Goal: Find specific page/section: Find specific page/section

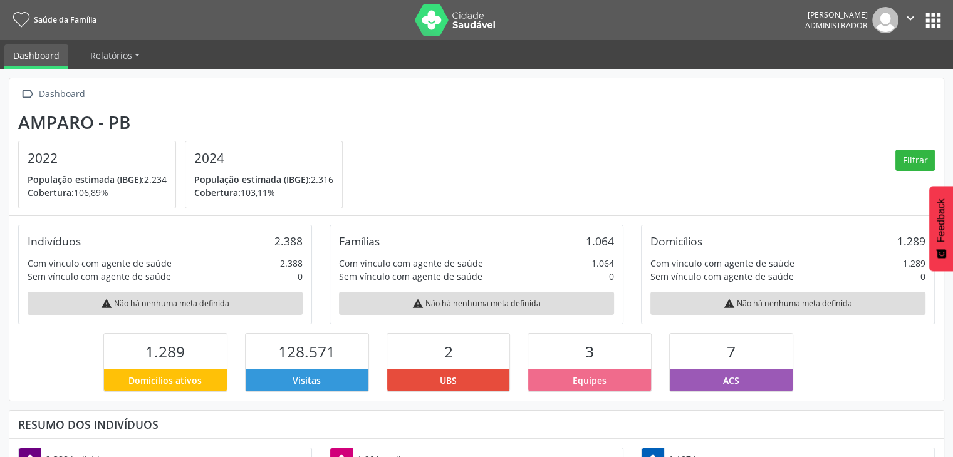
scroll to position [206, 311]
click at [935, 21] on button "apps" at bounding box center [933, 20] width 22 height 22
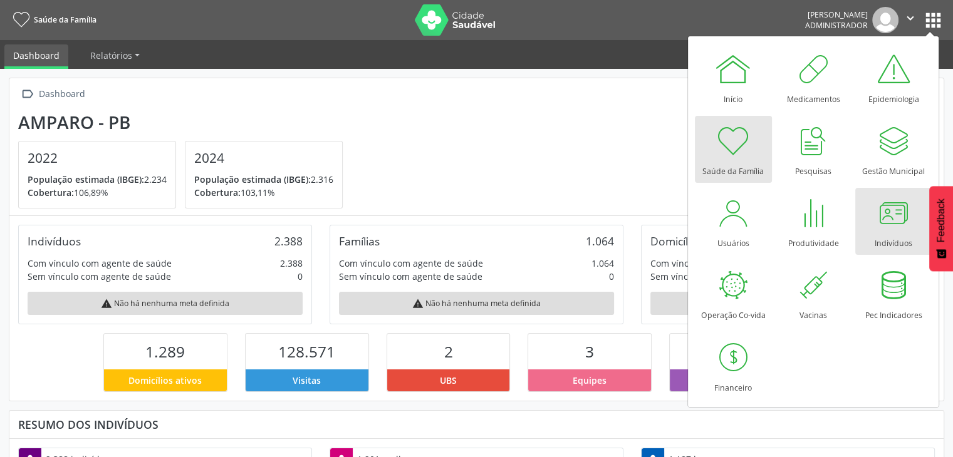
click at [890, 239] on div "Indivíduos" at bounding box center [894, 240] width 38 height 17
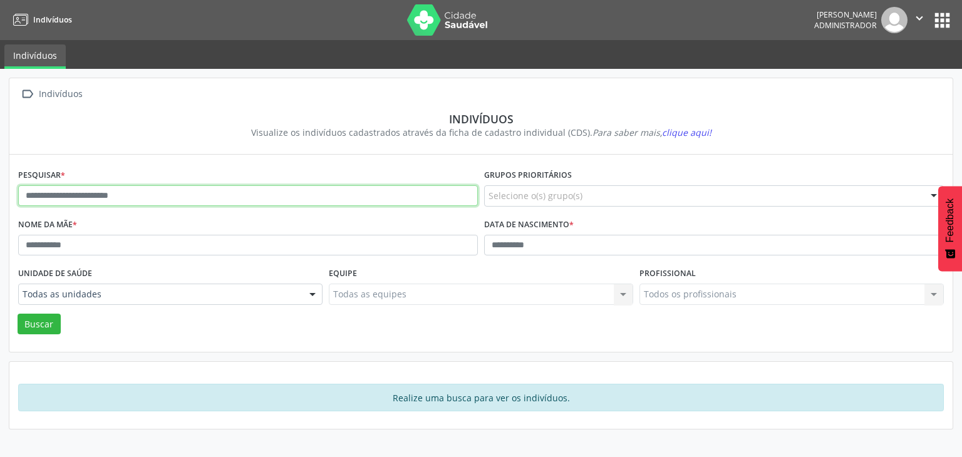
click at [195, 189] on input "text" at bounding box center [248, 195] width 460 height 21
type input "*****"
click at [18, 314] on button "Buscar" at bounding box center [39, 324] width 43 height 21
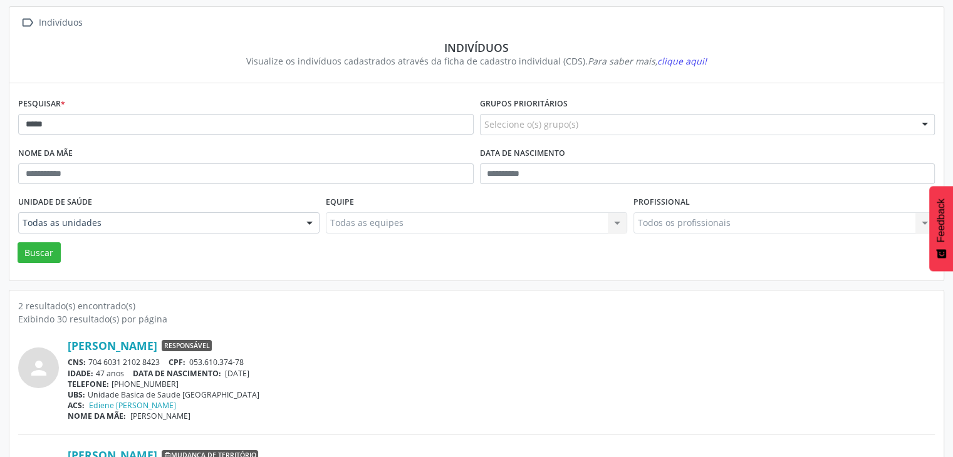
scroll to position [125, 0]
